Goal: Complete application form

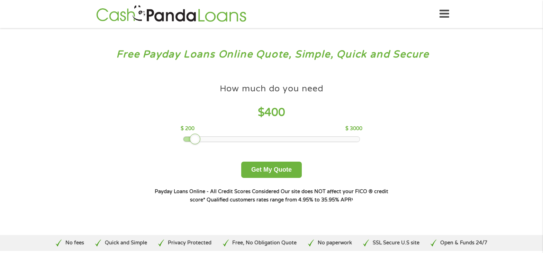
drag, startPoint x: 237, startPoint y: 141, endPoint x: 197, endPoint y: 138, distance: 39.2
click at [197, 138] on div at bounding box center [195, 139] width 11 height 11
drag, startPoint x: 194, startPoint y: 139, endPoint x: 190, endPoint y: 136, distance: 5.2
click at [190, 136] on div at bounding box center [188, 139] width 11 height 11
click at [289, 165] on button "Get My Quote" at bounding box center [271, 170] width 61 height 16
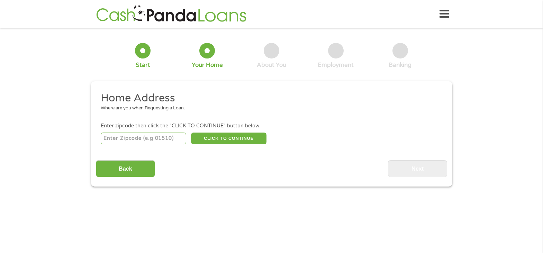
click at [123, 143] on input "number" at bounding box center [144, 139] width 86 height 12
type input "95758"
click at [250, 133] on button "CLICK TO CONTINUE" at bounding box center [229, 139] width 76 height 12
type input "95758"
type input "Elk Grove"
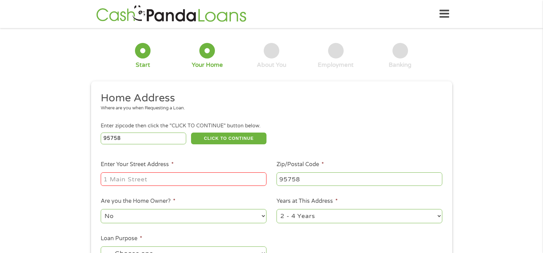
click at [233, 186] on input "Enter Your Street Address *" at bounding box center [184, 179] width 166 height 13
type input "5201 Laguna Oaks Dr Unit 27"
click at [262, 219] on select "No Yes" at bounding box center [184, 216] width 166 height 14
select select "yes"
click at [101, 209] on select "No Yes" at bounding box center [184, 216] width 166 height 14
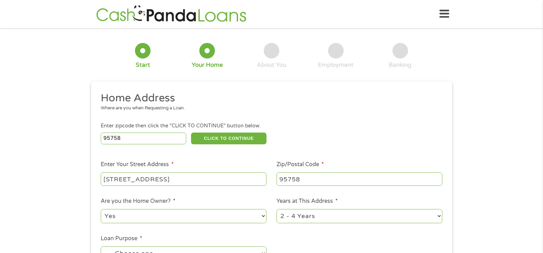
click at [439, 218] on select "1 Year or less 1 - 2 Years 2 - 4 Years Over 4 Years" at bounding box center [360, 216] width 166 height 14
select select "60months"
click at [277, 209] on select "1 Year or less 1 - 2 Years 2 - 4 Years Over 4 Years" at bounding box center [360, 216] width 166 height 14
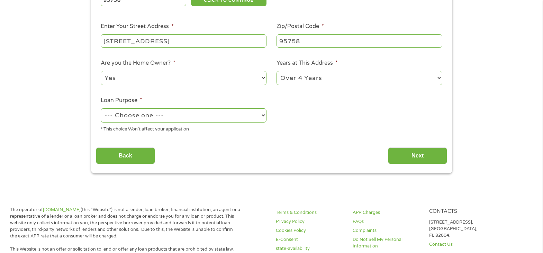
scroll to position [149, 0]
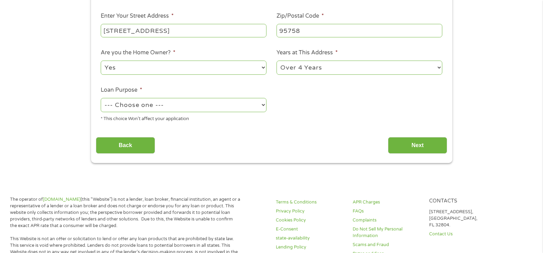
click at [264, 104] on select "--- Choose one --- Pay Bills Debt Consolidation Home Improvement Major Purchase…" at bounding box center [184, 105] width 166 height 14
select select "homeimprovement"
click at [101, 98] on select "--- Choose one --- Pay Bills Debt Consolidation Home Improvement Major Purchase…" at bounding box center [184, 105] width 166 height 14
click at [418, 142] on input "Next" at bounding box center [417, 145] width 59 height 17
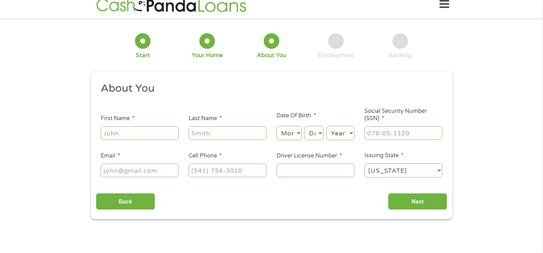
scroll to position [0, 0]
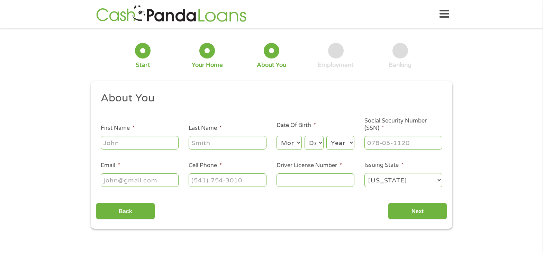
click at [148, 145] on input "First Name *" at bounding box center [140, 142] width 78 height 13
type input "Alice"
type input "Reddy"
type input "alicereddy7@gmail.com"
click at [248, 179] on input "(916) 823-1670" at bounding box center [228, 180] width 78 height 13
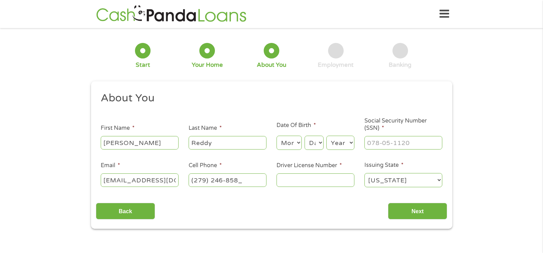
type input "(279) 246-8583"
click at [306, 182] on input "Driver License Number *" at bounding box center [316, 180] width 78 height 13
type input "N8799676"
click at [398, 210] on input "Next" at bounding box center [417, 211] width 59 height 17
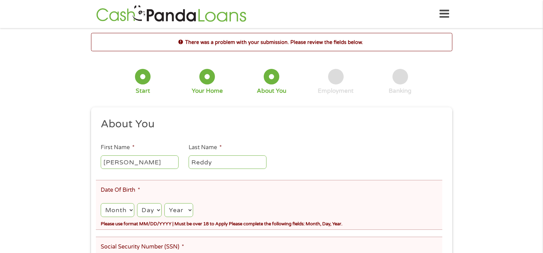
scroll to position [3, 3]
drag, startPoint x: 540, startPoint y: 115, endPoint x: 538, endPoint y: 123, distance: 7.6
click at [538, 123] on div "There was a problem with your submission. Please review the fields below. 1 Sta…" at bounding box center [271, 244] width 543 height 423
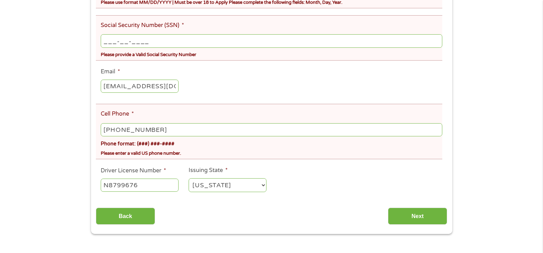
click at [185, 38] on input "___-__-____" at bounding box center [272, 40] width 342 height 13
click at [107, 38] on input "___-__-____" at bounding box center [272, 40] width 342 height 13
click at [108, 40] on input "_04-04-6476" at bounding box center [272, 40] width 342 height 13
click at [146, 40] on input "040-46-476_" at bounding box center [272, 40] width 342 height 13
click at [142, 40] on input "040-46-476_" at bounding box center [272, 40] width 342 height 13
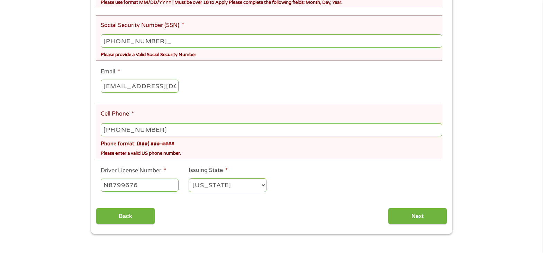
type input "040-46-4768"
click at [134, 215] on input "Back" at bounding box center [125, 216] width 59 height 17
click at [122, 207] on div "Back Next" at bounding box center [272, 214] width 352 height 22
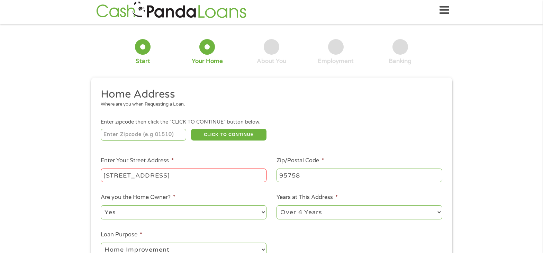
scroll to position [0, 0]
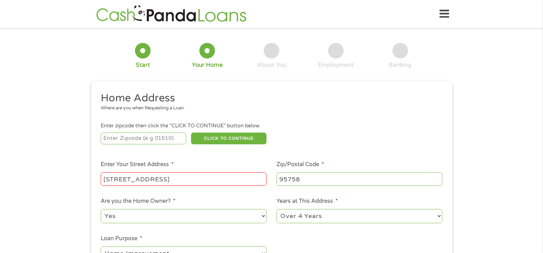
click at [132, 139] on input "number" at bounding box center [144, 139] width 86 height 12
type input "95758"
click at [229, 142] on button "CLICK TO CONTINUE" at bounding box center [229, 139] width 76 height 12
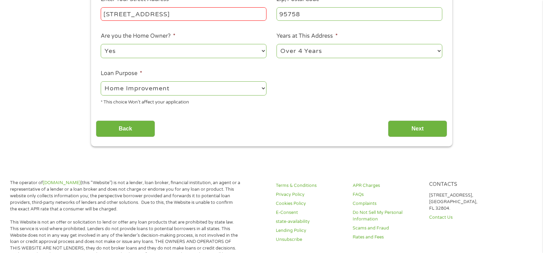
scroll to position [139, 0]
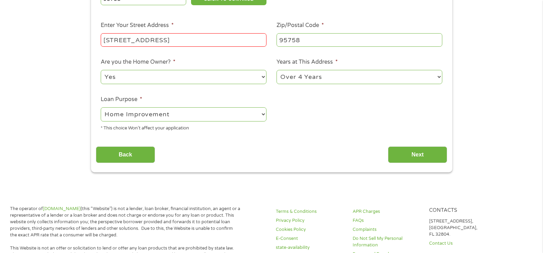
click at [188, 127] on div "* This choice Won’t affect your application" at bounding box center [184, 127] width 166 height 9
click at [277, 122] on ul "Home Address Where are you when Requesting a Loan. Enter zipcode then click the…" at bounding box center [272, 44] width 352 height 185
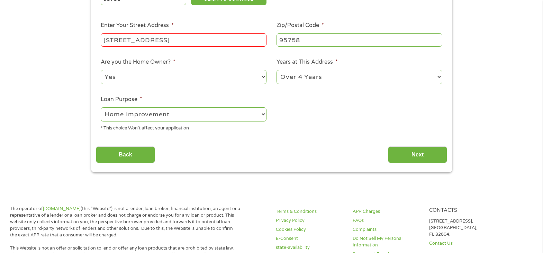
drag, startPoint x: 277, startPoint y: 122, endPoint x: 367, endPoint y: 121, distance: 89.4
click at [367, 121] on ul "Home Address Where are you when Requesting a Loan. Enter zipcode then click the…" at bounding box center [272, 44] width 352 height 185
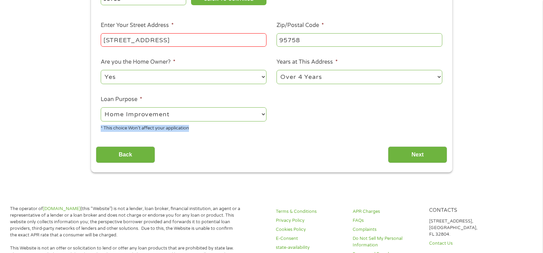
click at [367, 121] on ul "Home Address Where are you when Requesting a Loan. Enter zipcode then click the…" at bounding box center [272, 44] width 352 height 185
drag, startPoint x: 367, startPoint y: 121, endPoint x: 368, endPoint y: 196, distance: 75.5
click at [366, 121] on ul "Home Address Where are you when Requesting a Loan. Enter zipcode then click the…" at bounding box center [272, 44] width 352 height 185
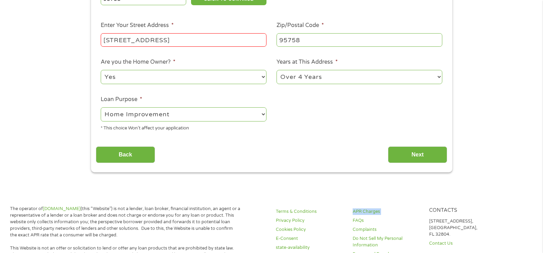
click at [405, 156] on input "Next" at bounding box center [417, 155] width 59 height 17
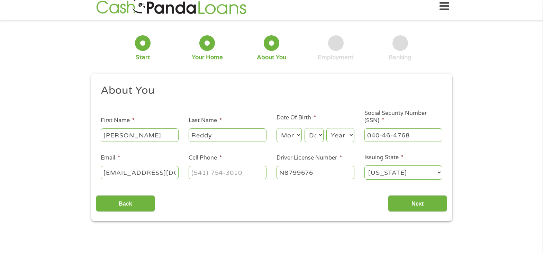
scroll to position [11, 0]
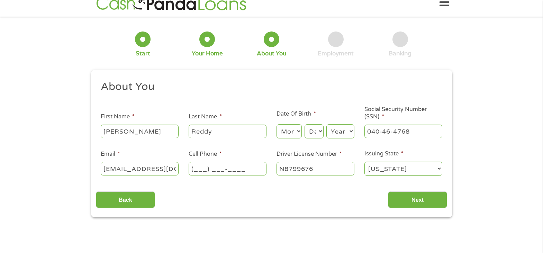
click at [251, 165] on input "(___) ___-____" at bounding box center [228, 168] width 78 height 13
click at [196, 169] on input "(___) ___-____" at bounding box center [228, 168] width 78 height 13
type input "(279) 246-8583"
click at [414, 205] on input "Next" at bounding box center [417, 200] width 59 height 17
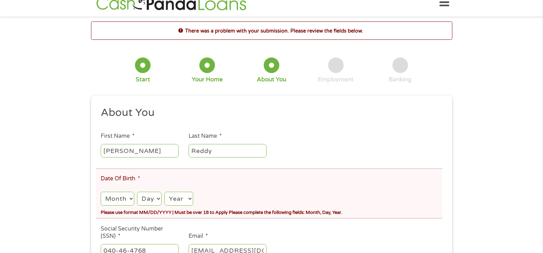
scroll to position [0, 0]
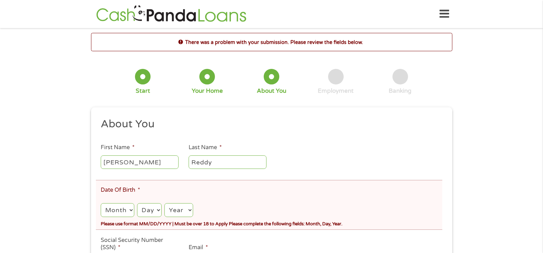
click at [135, 213] on div "Month Month 1 2 3 4 5 6 7 8 9 10 11 12 Day Day 1 2 3 4 5 6 7 8 9 10 11 12 13 14…" at bounding box center [272, 208] width 342 height 20
click at [131, 212] on select "Month 1 2 3 4 5 6 7 8 9 10 11 12" at bounding box center [117, 210] width 33 height 14
select select "10"
click at [101, 203] on select "Month 1 2 3 4 5 6 7 8 9 10 11 12" at bounding box center [117, 210] width 33 height 14
click at [148, 210] on select "Day 1 2 3 4 5 6 7 8 9 10 11 12 13 14 15 16 17 18 19 20 21 22 23 24 25 26 27 28 …" at bounding box center [149, 210] width 25 height 14
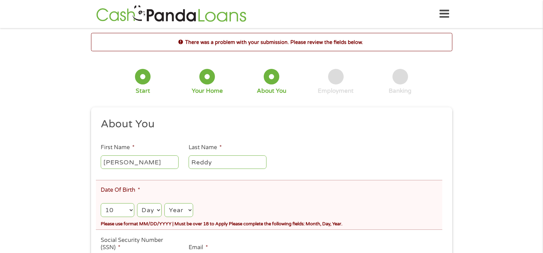
select select "6"
click at [137, 203] on select "Day 1 2 3 4 5 6 7 8 9 10 11 12 13 14 15 16 17 18 19 20 21 22 23 24 25 26 27 28 …" at bounding box center [149, 210] width 25 height 14
click at [188, 210] on select "Year 2007 2006 2005 2004 2003 2002 2001 2000 1999 1998 1997 1996 1995 1994 1993…" at bounding box center [179, 210] width 28 height 14
select select "1950"
click at [165, 203] on select "Year 2007 2006 2005 2004 2003 2002 2001 2000 1999 1998 1997 1996 1995 1994 1993…" at bounding box center [179, 210] width 28 height 14
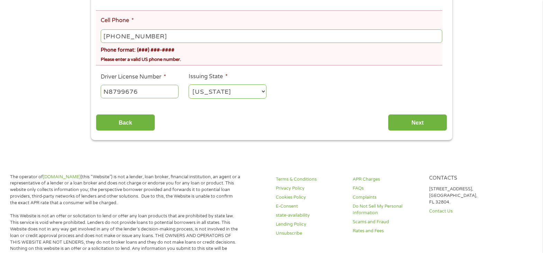
scroll to position [271, 0]
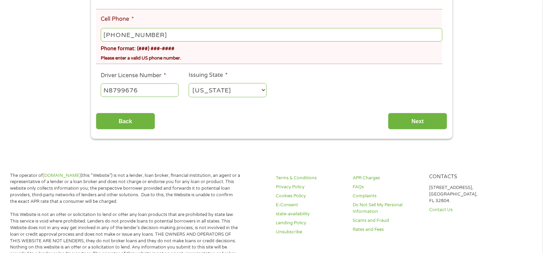
click at [418, 120] on input "Next" at bounding box center [417, 121] width 59 height 17
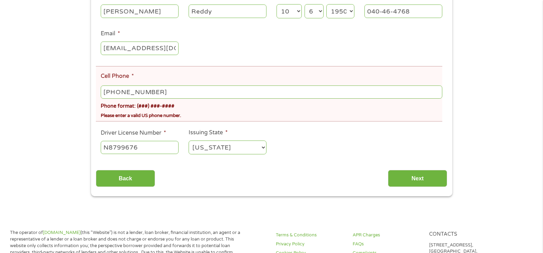
scroll to position [156, 0]
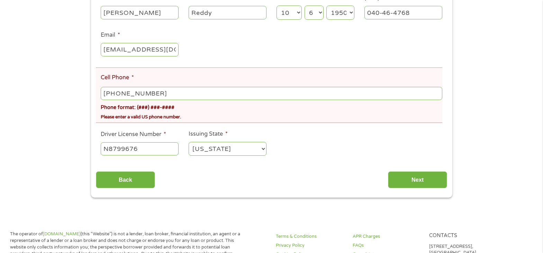
click at [172, 89] on input "(279) 246-8583" at bounding box center [272, 93] width 342 height 13
click at [107, 90] on input "(___) ___-____" at bounding box center [272, 93] width 342 height 13
type input "(279) 246-8583"
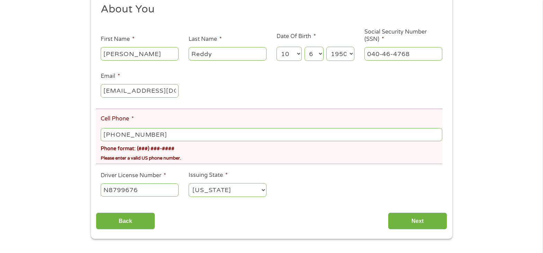
scroll to position [126, 0]
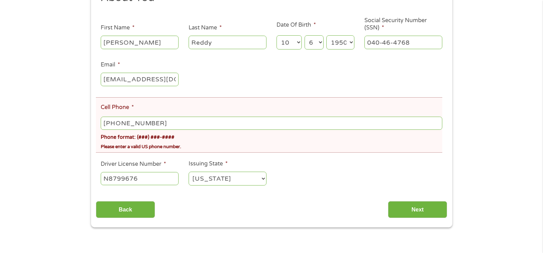
click at [105, 126] on input "(279) 246-8583" at bounding box center [272, 123] width 342 height 13
click at [195, 135] on div "Phone format: (###) ###-####" at bounding box center [272, 136] width 342 height 10
drag, startPoint x: 195, startPoint y: 135, endPoint x: 273, endPoint y: 176, distance: 88.2
click at [273, 176] on ul "About You This field is hidden when viewing the form Title * --- Choose one ---…" at bounding box center [272, 91] width 352 height 201
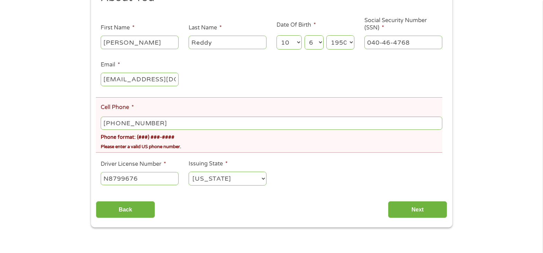
click at [181, 145] on div "Please enter a valid US phone number." at bounding box center [272, 145] width 342 height 9
drag, startPoint x: 135, startPoint y: 131, endPoint x: 226, endPoint y: 182, distance: 104.5
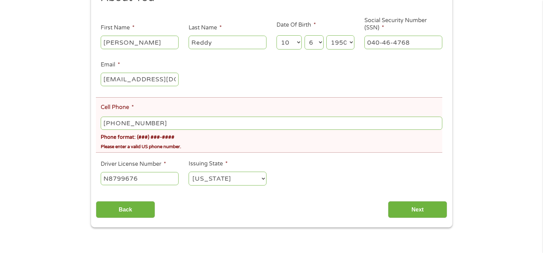
click at [226, 182] on ul "About You This field is hidden when viewing the form Title * --- Choose one ---…" at bounding box center [272, 91] width 352 height 201
click at [226, 182] on select "Alabama Alaska Arizona Arkansas California Colorado Connecticut Delaware Distri…" at bounding box center [228, 179] width 78 height 14
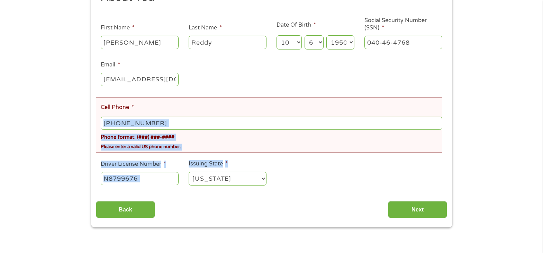
click at [226, 185] on select "Alabama Alaska Arizona Arkansas California Colorado Connecticut Delaware Distri…" at bounding box center [228, 179] width 78 height 14
click at [157, 179] on input "N8799676" at bounding box center [140, 178] width 78 height 13
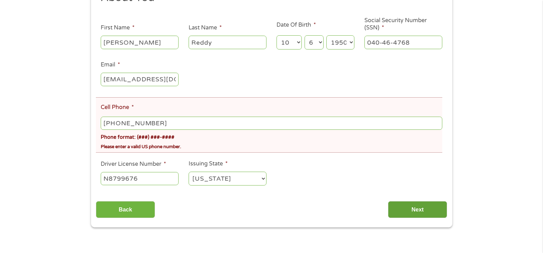
click at [231, 177] on select "Alabama Alaska Arizona Arkansas California Colorado Connecticut Delaware Distri…" at bounding box center [228, 179] width 78 height 14
click at [425, 209] on input "Next" at bounding box center [417, 209] width 59 height 17
click at [422, 208] on input "Next" at bounding box center [417, 209] width 59 height 17
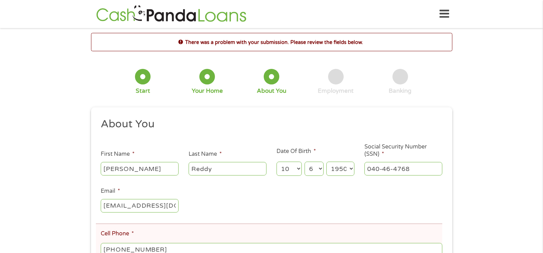
scroll to position [222, 0]
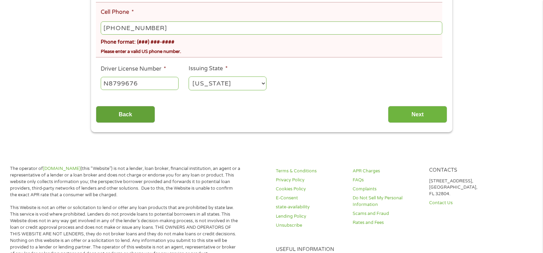
click at [118, 116] on input "Back" at bounding box center [125, 114] width 59 height 17
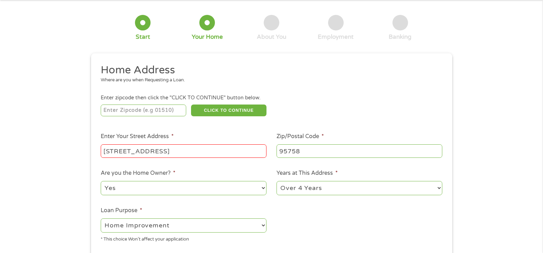
scroll to position [0, 0]
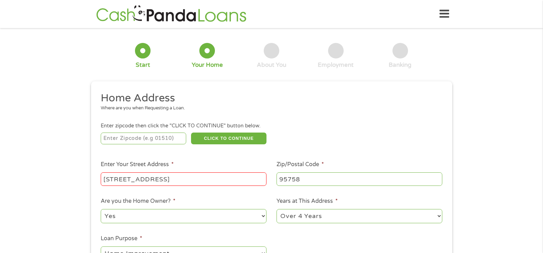
click at [197, 183] on input "5201 Laguna Oaks Dr Unit 27" at bounding box center [184, 179] width 166 height 13
click at [142, 138] on input "number" at bounding box center [144, 139] width 86 height 12
type input "95758"
click at [249, 138] on button "CLICK TO CONTINUE" at bounding box center [229, 139] width 76 height 12
click at [258, 180] on input "5201 Laguna Oaks Dr Unit 27" at bounding box center [184, 179] width 166 height 13
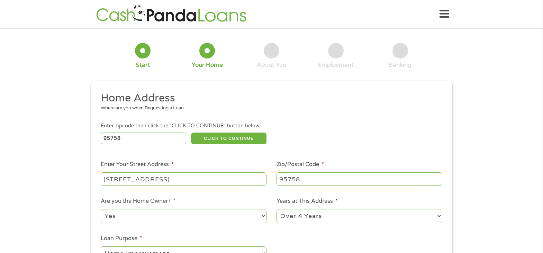
scroll to position [222, 0]
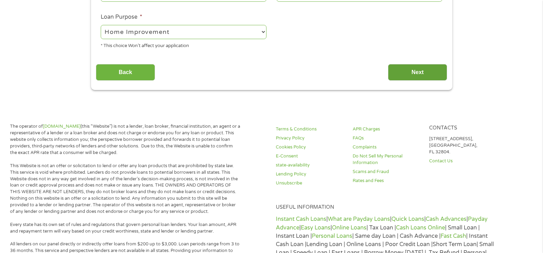
click at [440, 73] on input "Next" at bounding box center [417, 72] width 59 height 17
click at [443, 73] on input "Next" at bounding box center [417, 72] width 59 height 17
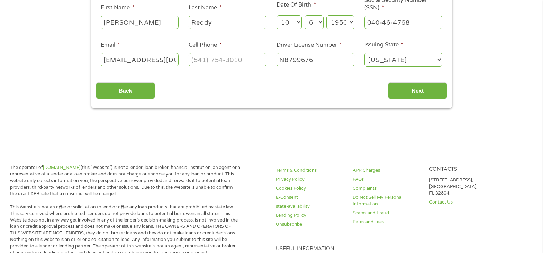
scroll to position [0, 0]
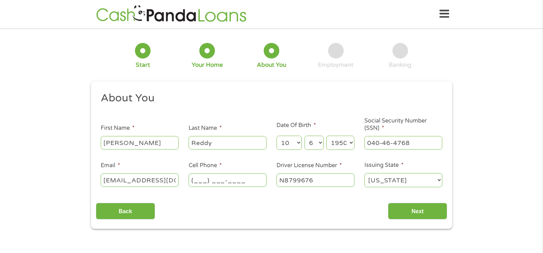
click at [239, 183] on input "(___) ___-____" at bounding box center [228, 180] width 78 height 13
click at [196, 179] on input "(___) ___-____" at bounding box center [228, 180] width 78 height 13
type input "(279) 246-8583"
click at [425, 205] on input "Next" at bounding box center [417, 211] width 59 height 17
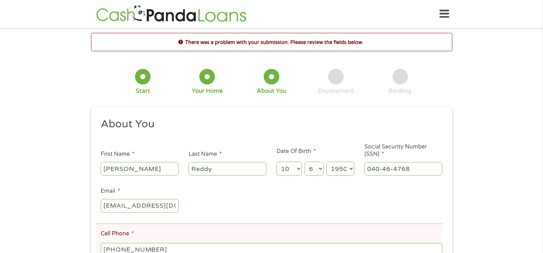
scroll to position [222, 0]
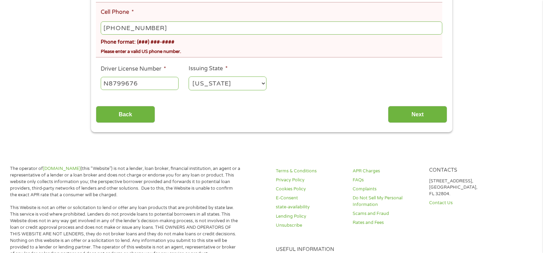
click at [121, 49] on div "Please enter a valid US phone number." at bounding box center [272, 50] width 342 height 9
click at [158, 85] on input "N8799676" at bounding box center [140, 83] width 78 height 13
click at [260, 84] on select "Alabama Alaska Arizona Arkansas California Colorado Connecticut Delaware Distri…" at bounding box center [228, 84] width 78 height 14
click at [259, 17] on li "Cell Phone * (279) 246-8583 Phone format: (###) ###-#### Please enter a valid U…" at bounding box center [269, 29] width 347 height 55
click at [253, 11] on li "Cell Phone * (279) 246-8583 Phone format: (###) ###-#### Please enter a valid U…" at bounding box center [269, 29] width 347 height 55
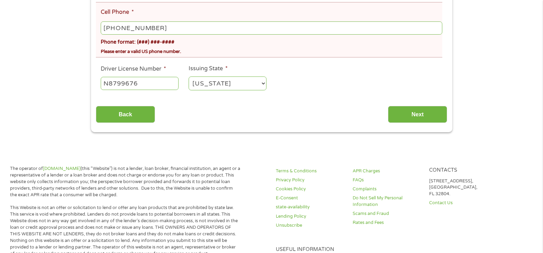
click at [211, 21] on input "(279) 246-8583" at bounding box center [272, 27] width 342 height 13
click at [159, 28] on input "(___) ___-____" at bounding box center [272, 27] width 342 height 13
click at [121, 27] on input "(279) ___-____" at bounding box center [272, 27] width 342 height 13
type input "(279) 246-8583"
click at [159, 83] on input "N8799676" at bounding box center [140, 83] width 78 height 13
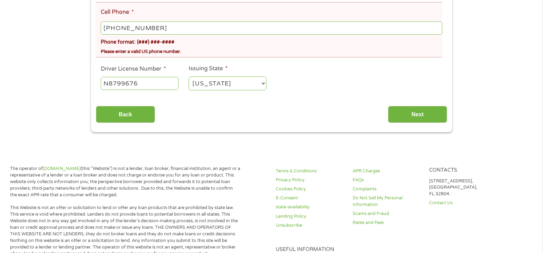
click at [240, 78] on select "Alabama Alaska Arizona Arkansas California Colorado Connecticut Delaware Distri…" at bounding box center [228, 84] width 78 height 14
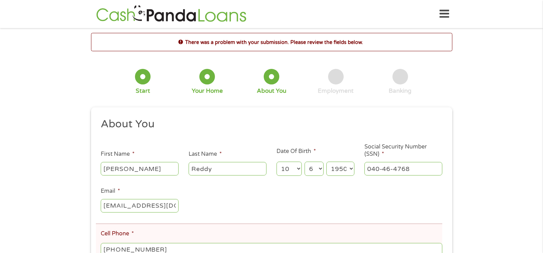
drag, startPoint x: 543, startPoint y: 127, endPoint x: 544, endPoint y: 133, distance: 6.0
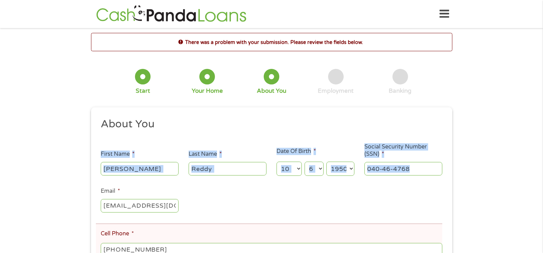
scroll to position [222, 0]
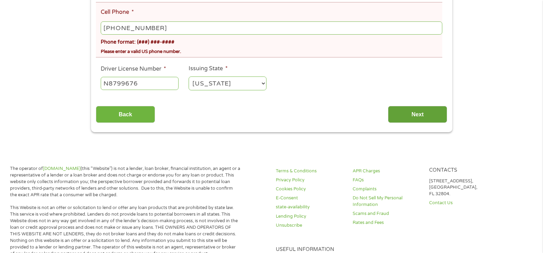
click at [407, 107] on input "Next" at bounding box center [417, 114] width 59 height 17
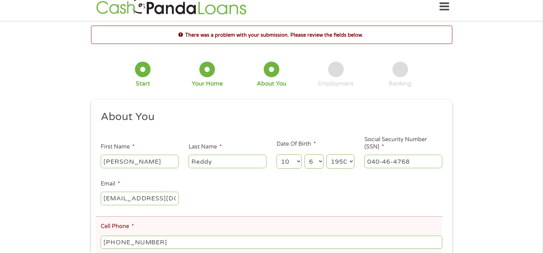
scroll to position [0, 0]
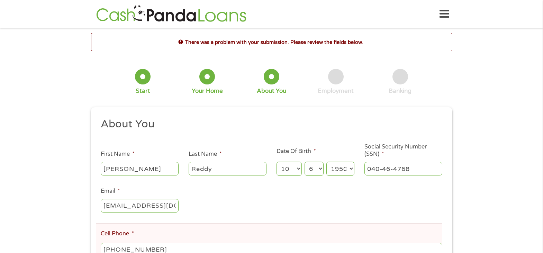
click at [240, 167] on input "Reddy" at bounding box center [228, 168] width 78 height 13
click at [292, 169] on select "Month 1 2 3 4 5 6 7 8 9 10 11 12" at bounding box center [289, 169] width 25 height 14
click at [277, 162] on select "Month 1 2 3 4 5 6 7 8 9 10 11 12" at bounding box center [289, 169] width 25 height 14
click at [321, 168] on select "Day 1 2 3 4 5 6 7 8 9 10 11 12 13 14 15 16 17 18 19 20 21 22 23 24 25 26 27 28 …" at bounding box center [314, 169] width 19 height 14
click at [305, 162] on select "Day 1 2 3 4 5 6 7 8 9 10 11 12 13 14 15 16 17 18 19 20 21 22 23 24 25 26 27 28 …" at bounding box center [314, 169] width 19 height 14
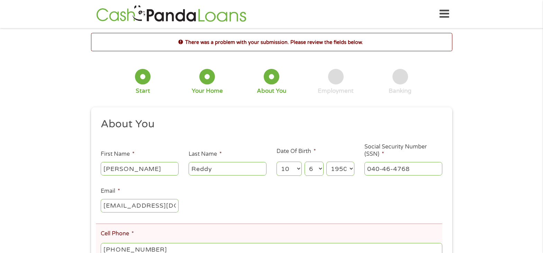
click at [351, 168] on select "Year 2007 2006 2005 2004 2003 2002 2001 2000 1999 1998 1997 1996 1995 1994 1993…" at bounding box center [341, 169] width 28 height 14
click at [327, 162] on select "Year 2007 2006 2005 2004 2003 2002 2001 2000 1999 1998 1997 1996 1995 1994 1993…" at bounding box center [341, 169] width 28 height 14
click at [369, 169] on input "040-46-4768" at bounding box center [404, 168] width 78 height 13
click at [458, 163] on div "There was a problem with your submission. Please review the fields below. 1 Sta…" at bounding box center [272, 193] width 374 height 321
click at [434, 89] on div "1 Start 2 Your Home 3 About You 4 Employment 5 Banking 6" at bounding box center [272, 82] width 362 height 46
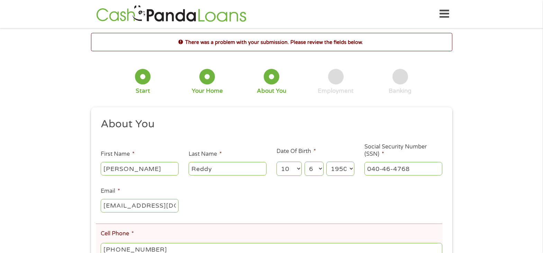
click at [150, 165] on input "Alice" at bounding box center [140, 168] width 78 height 13
click at [221, 170] on input "Reddy" at bounding box center [228, 168] width 78 height 13
click at [293, 168] on select "Month 1 2 3 4 5 6 7 8 9 10 11 12" at bounding box center [289, 169] width 25 height 14
click at [156, 163] on input "Alice" at bounding box center [140, 168] width 78 height 13
drag, startPoint x: 232, startPoint y: 173, endPoint x: 253, endPoint y: 171, distance: 20.5
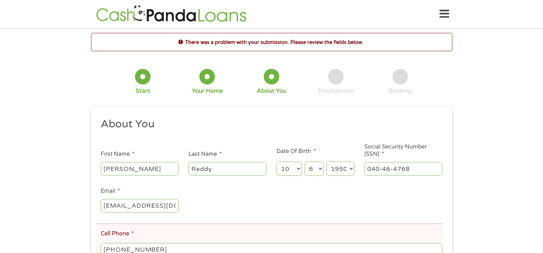
click at [253, 171] on input "Reddy" at bounding box center [228, 168] width 78 height 13
type input "R"
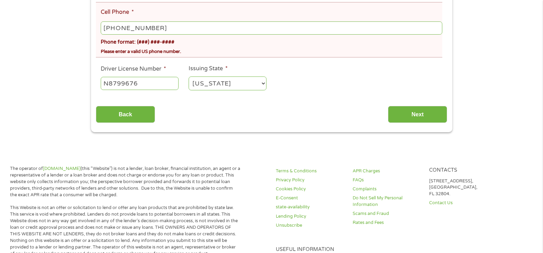
type input "reddy"
click at [168, 24] on input "(279) 246-8583" at bounding box center [272, 27] width 342 height 13
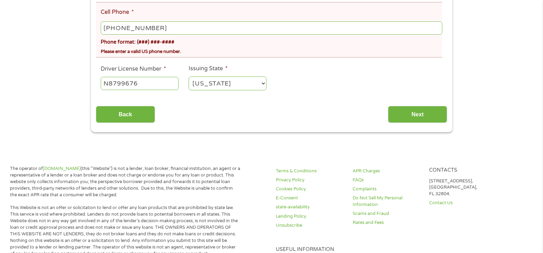
click at [168, 24] on input "(279) 246-8583" at bounding box center [272, 27] width 342 height 13
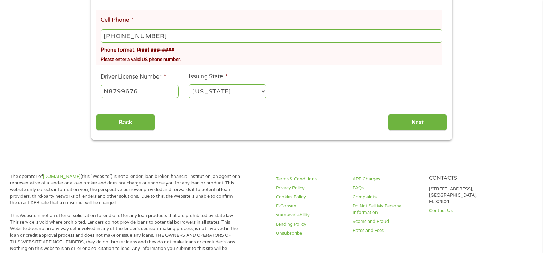
scroll to position [210, 0]
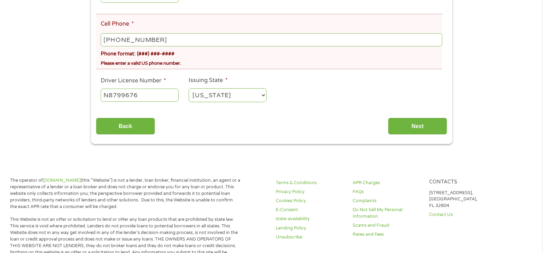
click at [168, 24] on li "Cell Phone * (279) 246-8583 Phone format: (###) ###-#### Please enter a valid U…" at bounding box center [269, 41] width 347 height 55
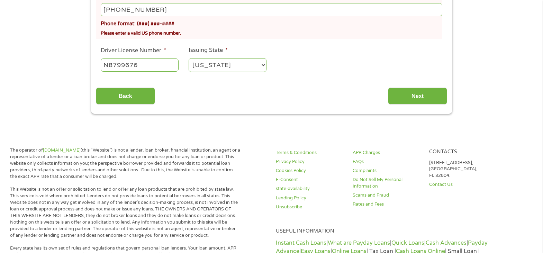
click at [168, 46] on li "Driver License Number * N8799676" at bounding box center [140, 59] width 88 height 27
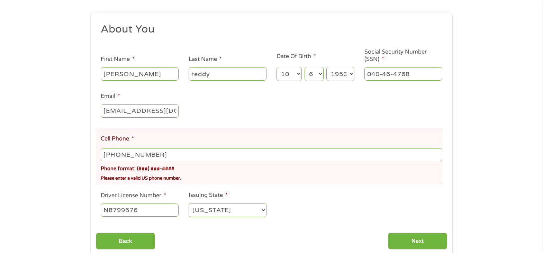
click at [168, 24] on div "There was a problem with your submission. Please review the fields below. 1 Sta…" at bounding box center [272, 98] width 362 height 321
click at [168, 24] on ul "About You This field is hidden when viewing the form Title * --- Choose one ---…" at bounding box center [272, 123] width 352 height 201
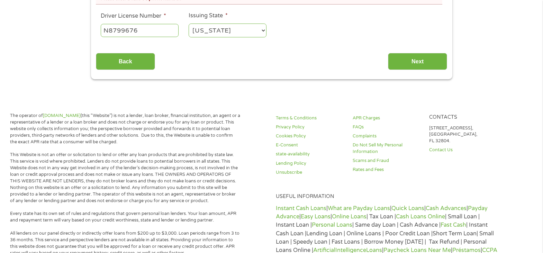
click at [168, 24] on input "N8799676" at bounding box center [140, 30] width 78 height 13
click at [168, 24] on body "Home Get Loan Offer How it works FAQs Blog Cash Loans Quick Loans Online Loans …" at bounding box center [271, 156] width 543 height 863
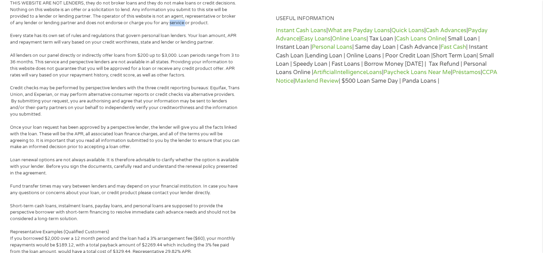
click at [168, 24] on p "This Website is not an offer or solicitation to lend or offer any loan products…" at bounding box center [125, 0] width 231 height 52
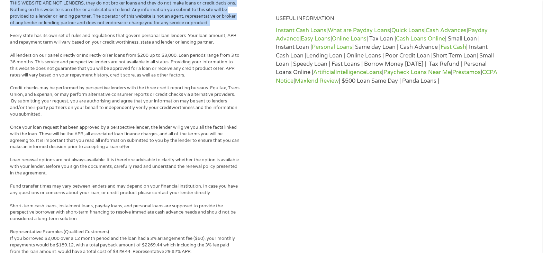
click at [168, 24] on p "This Website is not an offer or solicitation to lend or offer any loan products…" at bounding box center [125, 0] width 231 height 52
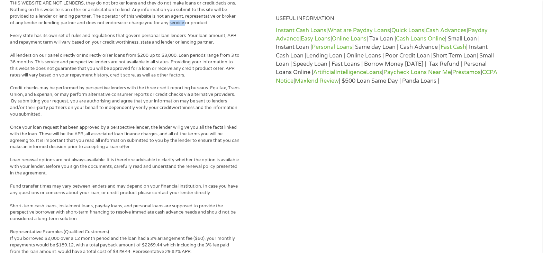
click at [168, 24] on p "This Website is not an offer or solicitation to lend or offer any loan products…" at bounding box center [125, 0] width 231 height 52
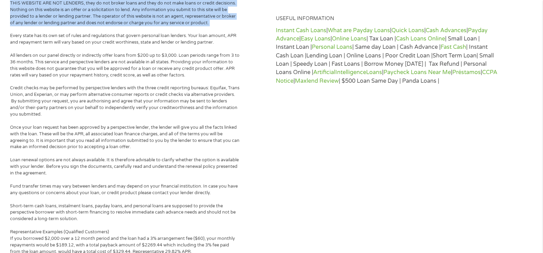
click at [168, 24] on p "This Website is not an offer or solicitation to lend or offer any loan products…" at bounding box center [125, 0] width 231 height 52
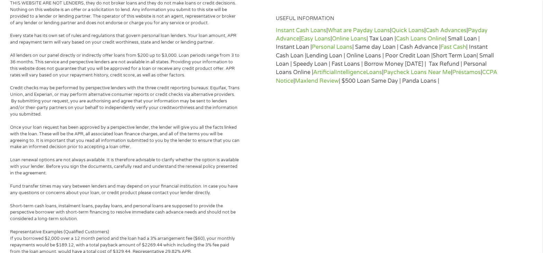
click at [168, 24] on p "This Website is not an offer or solicitation to lend or offer any loan products…" at bounding box center [125, 0] width 231 height 52
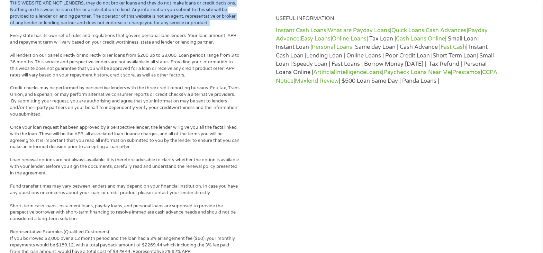
click at [168, 24] on p "This Website is not an offer or solicitation to lend or offer any loan products…" at bounding box center [125, 0] width 231 height 52
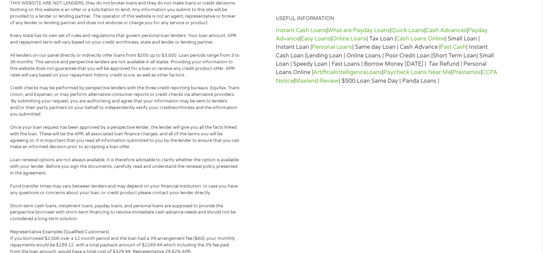
click at [168, 24] on p "This Website is not an offer or solicitation to lend or offer any loan products…" at bounding box center [125, 0] width 231 height 52
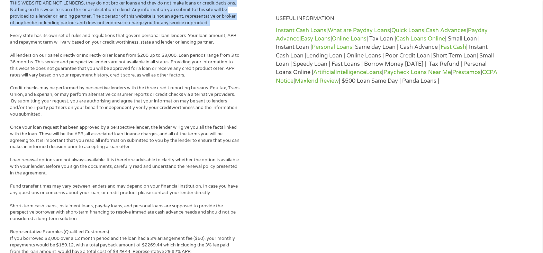
click at [168, 24] on p "This Website is not an offer or solicitation to lend or offer any loan products…" at bounding box center [125, 0] width 231 height 52
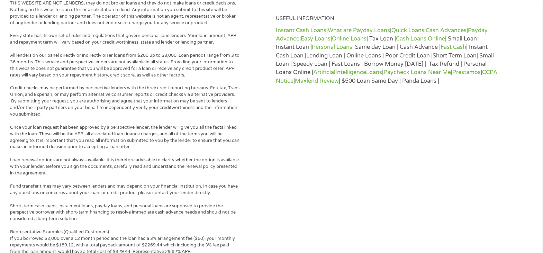
click at [168, 24] on p "This Website is not an offer or solicitation to lend or offer any loan products…" at bounding box center [125, 0] width 231 height 52
click at [168, 23] on p "This Website is not an offer or solicitation to lend or offer any loan products…" at bounding box center [125, 0] width 231 height 52
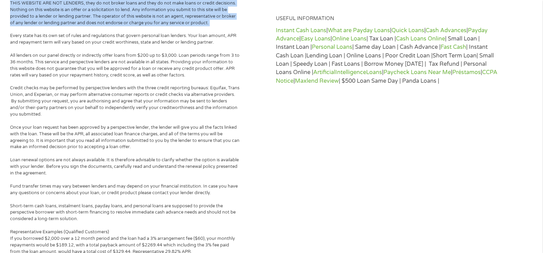
click at [168, 23] on p "This Website is not an offer or solicitation to lend or offer any loan products…" at bounding box center [125, 0] width 231 height 52
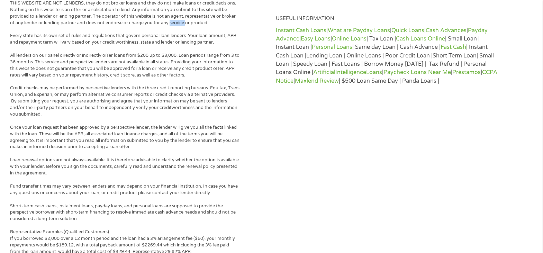
click at [168, 23] on p "This Website is not an offer or solicitation to lend or offer any loan products…" at bounding box center [125, 0] width 231 height 52
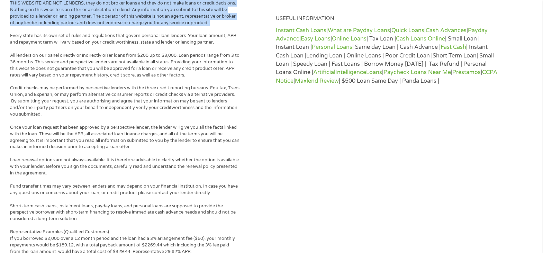
click at [168, 23] on p "This Website is not an offer or solicitation to lend or offer any loan products…" at bounding box center [125, 0] width 231 height 52
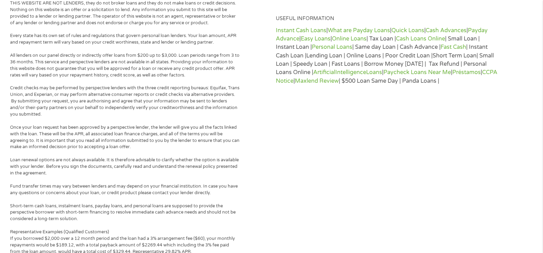
click at [168, 23] on p "This Website is not an offer or solicitation to lend or offer any loan products…" at bounding box center [125, 0] width 231 height 52
click at [179, 18] on p "This Website is not an offer or solicitation to lend or offer any loan products…" at bounding box center [125, 0] width 231 height 52
click at [179, 17] on p "This Website is not an offer or solicitation to lend or offer any loan products…" at bounding box center [125, 0] width 231 height 52
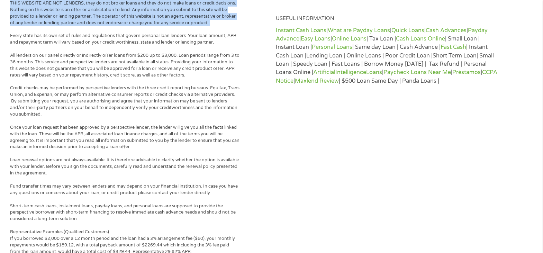
click at [179, 17] on p "This Website is not an offer or solicitation to lend or offer any loan products…" at bounding box center [125, 0] width 231 height 52
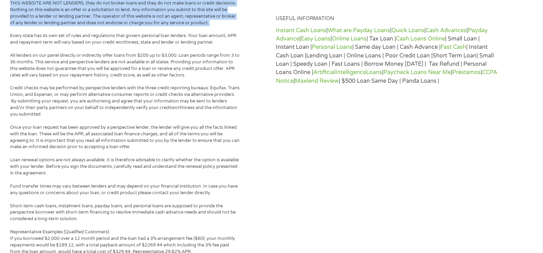
click at [179, 17] on p "This Website is not an offer or solicitation to lend or offer any loan products…" at bounding box center [125, 0] width 231 height 52
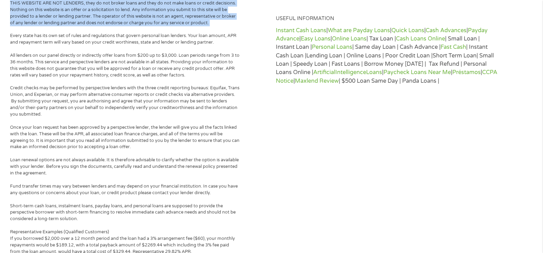
click at [179, 17] on p "This Website is not an offer or solicitation to lend or offer any loan products…" at bounding box center [125, 0] width 231 height 52
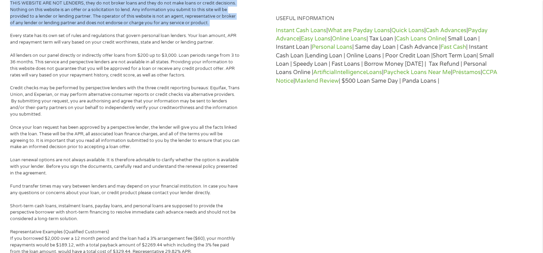
click at [179, 17] on p "This Website is not an offer or solicitation to lend or offer any loan products…" at bounding box center [125, 0] width 231 height 52
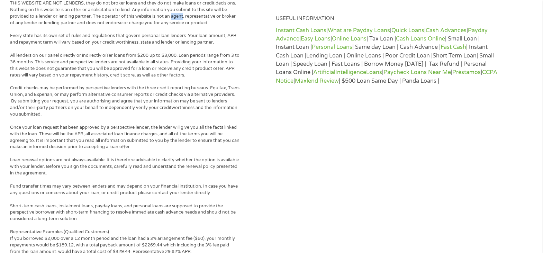
click at [179, 17] on p "This Website is not an offer or solicitation to lend or offer any loan products…" at bounding box center [125, 0] width 231 height 52
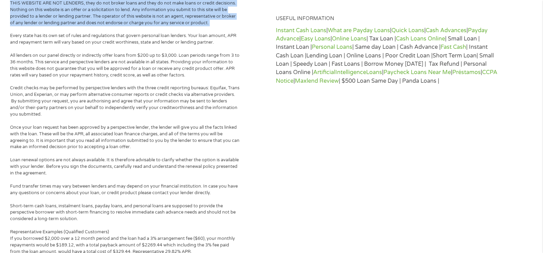
click at [179, 17] on p "This Website is not an offer or solicitation to lend or offer any loan products…" at bounding box center [125, 0] width 231 height 52
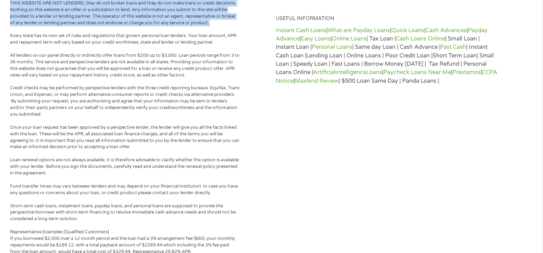
click at [179, 17] on p "This Website is not an offer or solicitation to lend or offer any loan products…" at bounding box center [125, 0] width 231 height 52
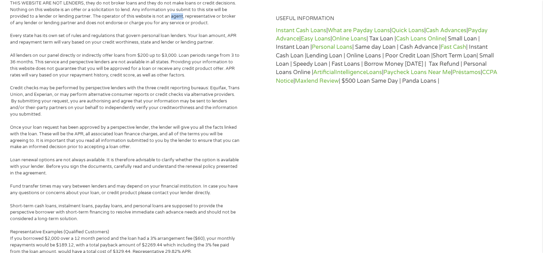
click at [179, 17] on p "This Website is not an offer or solicitation to lend or offer any loan products…" at bounding box center [125, 0] width 231 height 52
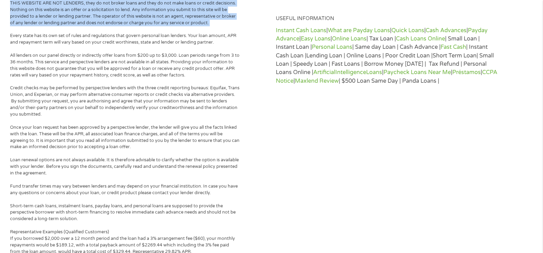
click at [179, 17] on p "This Website is not an offer or solicitation to lend or offer any loan products…" at bounding box center [125, 0] width 231 height 52
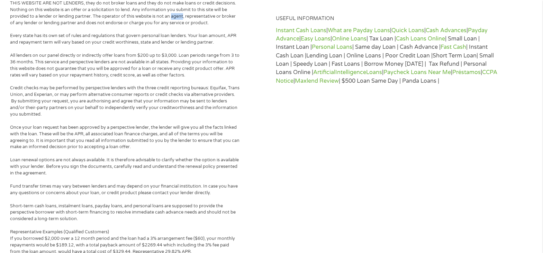
click at [179, 17] on p "This Website is not an offer or solicitation to lend or offer any loan products…" at bounding box center [125, 0] width 231 height 52
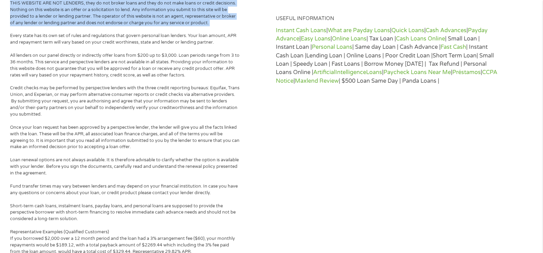
click at [179, 17] on p "This Website is not an offer or solicitation to lend or offer any loan products…" at bounding box center [125, 0] width 231 height 52
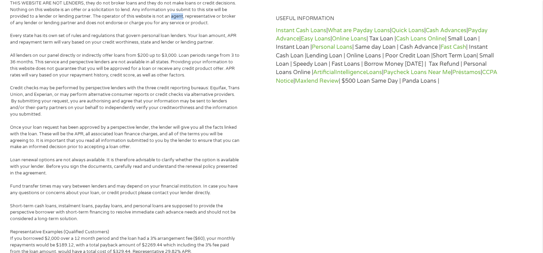
click at [179, 17] on p "This Website is not an offer or solicitation to lend or offer any loan products…" at bounding box center [125, 0] width 231 height 52
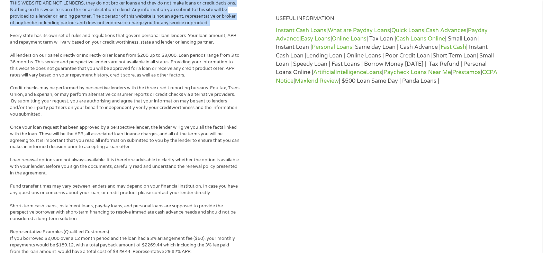
click at [179, 17] on p "This Website is not an offer or solicitation to lend or offer any loan products…" at bounding box center [125, 0] width 231 height 52
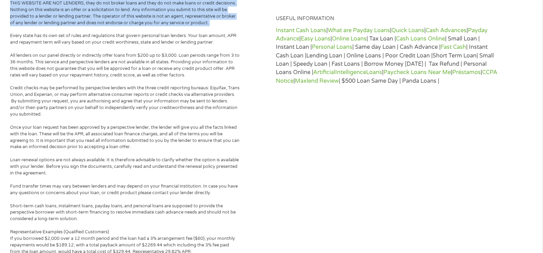
click at [179, 17] on p "This Website is not an offer or solicitation to lend or offer any loan products…" at bounding box center [125, 0] width 231 height 52
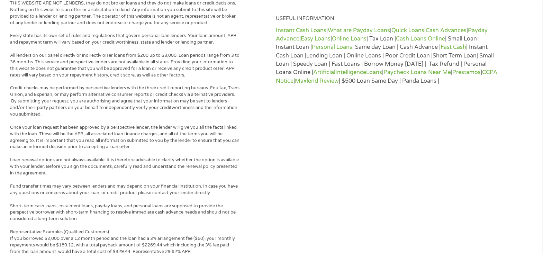
click at [179, 17] on p "This Website is not an offer or solicitation to lend or offer any loan products…" at bounding box center [125, 0] width 231 height 52
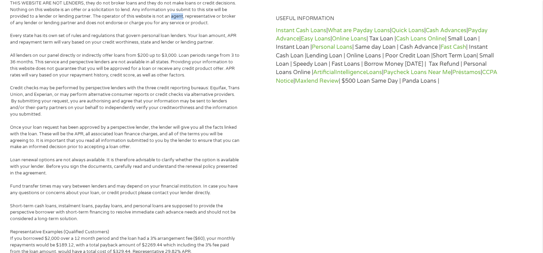
click at [179, 17] on p "This Website is not an offer or solicitation to lend or offer any loan products…" at bounding box center [125, 0] width 231 height 52
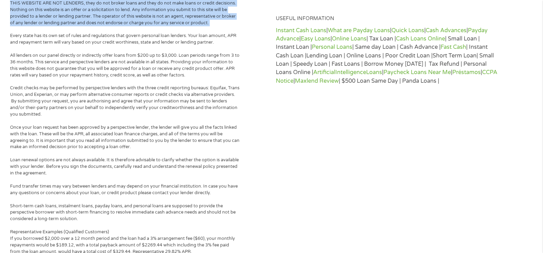
click at [179, 17] on p "This Website is not an offer or solicitation to lend or offer any loan products…" at bounding box center [125, 0] width 231 height 52
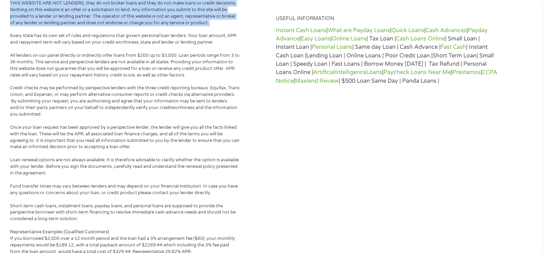
click at [179, 17] on p "This Website is not an offer or solicitation to lend or offer any loan products…" at bounding box center [125, 0] width 231 height 52
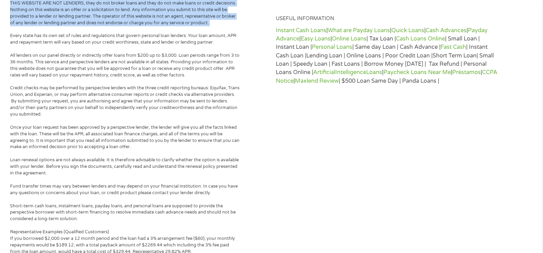
click at [179, 17] on p "This Website is not an offer or solicitation to lend or offer any loan products…" at bounding box center [125, 0] width 231 height 52
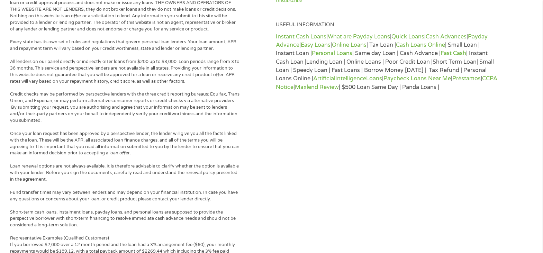
scroll to position [441, 0]
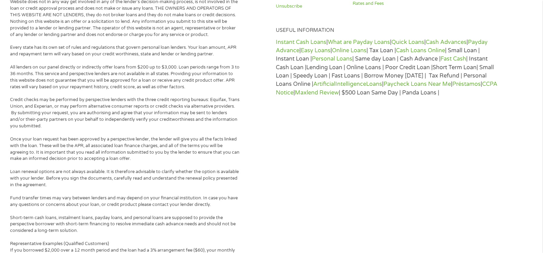
click at [180, 17] on p "This Website is not an offer or solicitation to lend or offer any loan products…" at bounding box center [125, 11] width 231 height 52
